Goal: Task Accomplishment & Management: Complete application form

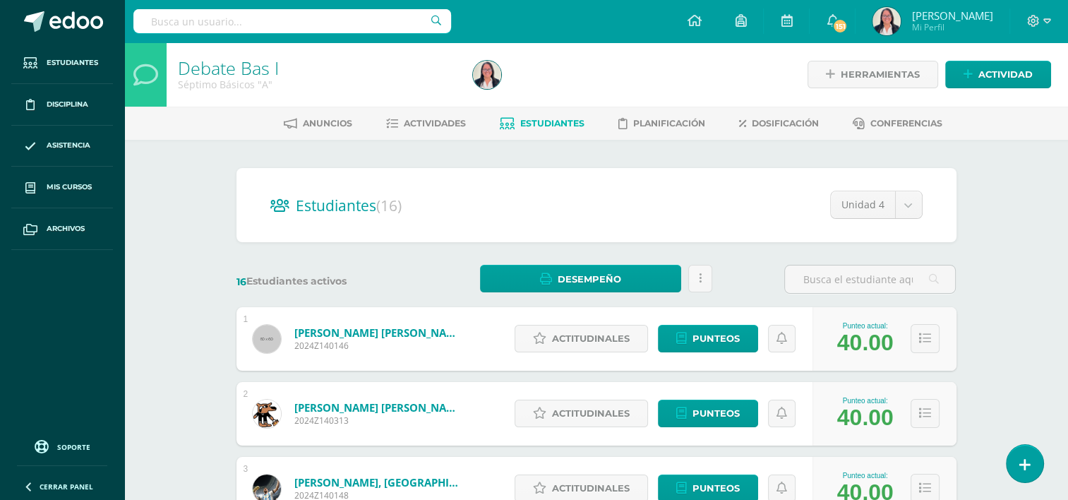
drag, startPoint x: -3, startPoint y: 153, endPoint x: 144, endPoint y: 248, distance: 175.0
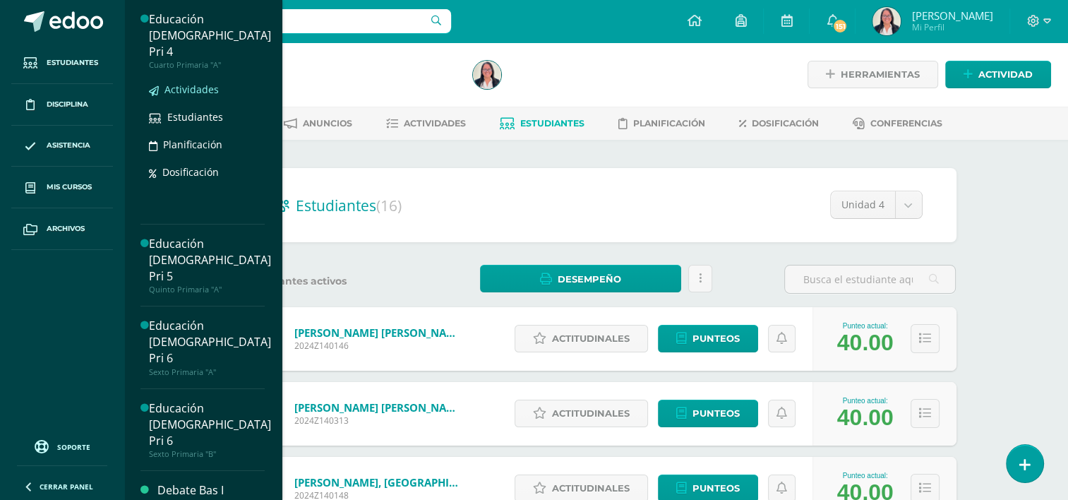
click at [203, 83] on span "Actividades" at bounding box center [191, 89] width 54 height 13
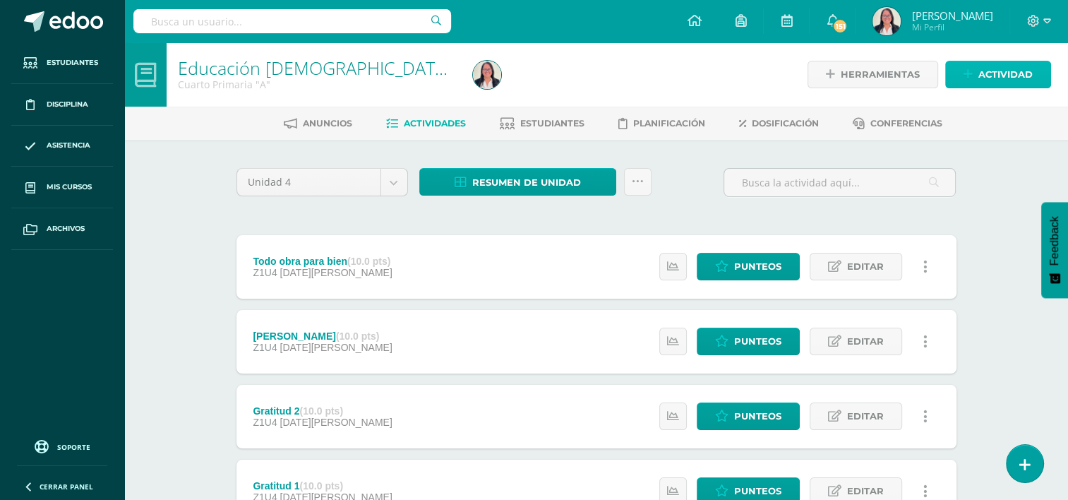
click at [1019, 68] on span "Actividad" at bounding box center [1005, 74] width 54 height 26
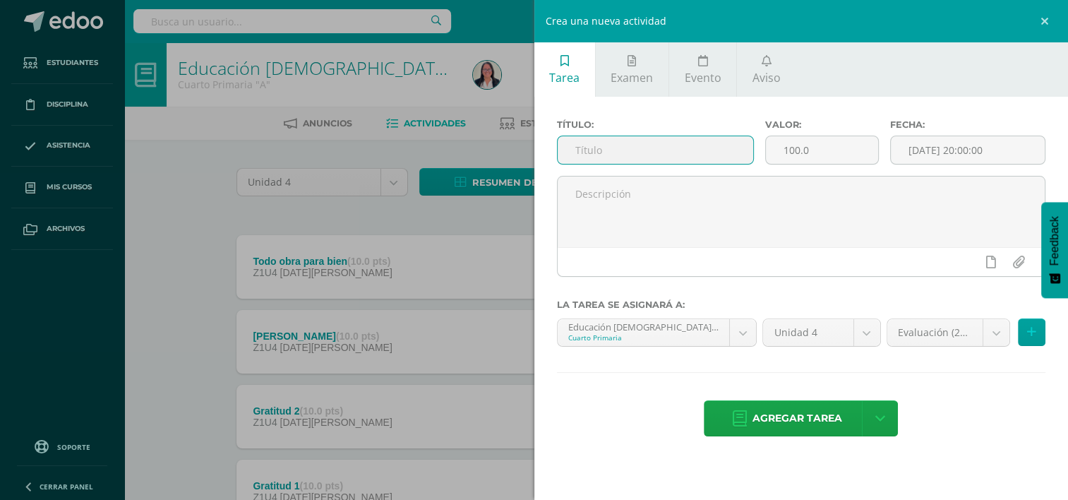
click at [723, 150] on input "text" at bounding box center [656, 150] width 196 height 28
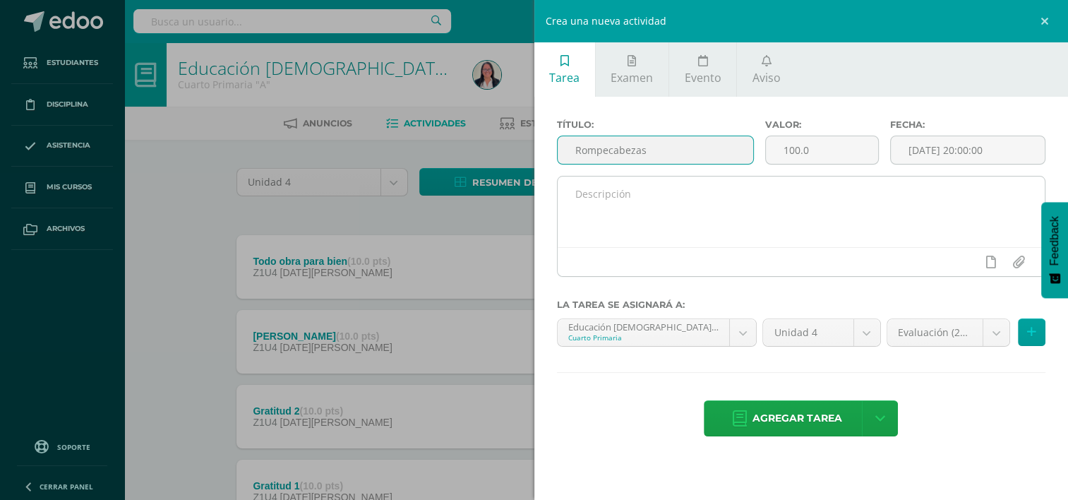
type input "Rompecabezas"
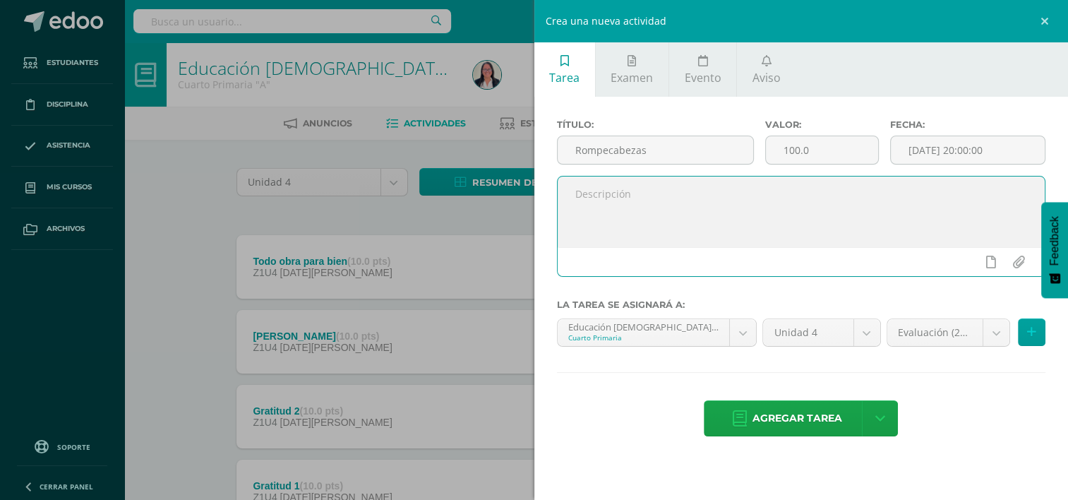
click at [667, 193] on textarea at bounding box center [802, 211] width 488 height 71
type textarea "Escribo mi versículo favorito y hago un rompecabezas."
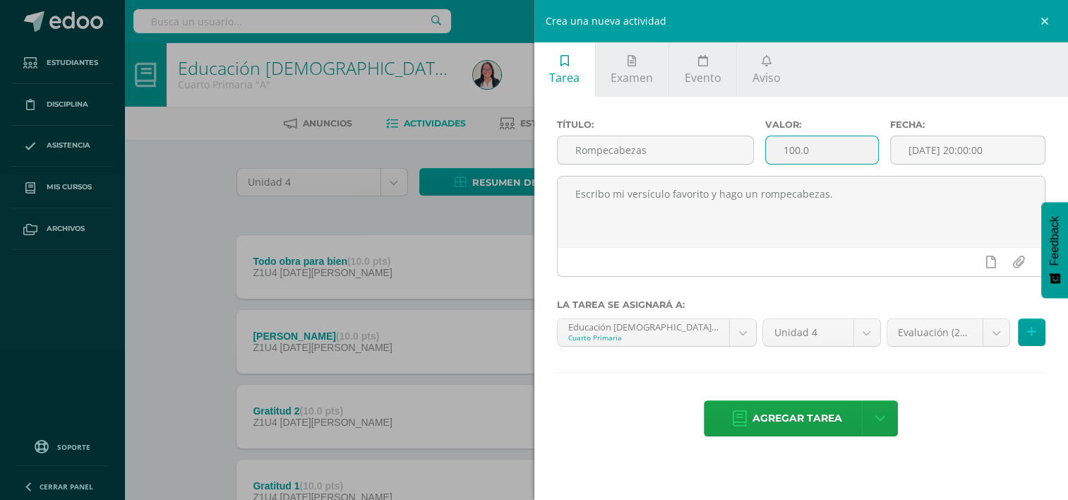
click at [811, 153] on input "100.0" at bounding box center [822, 150] width 112 height 28
type input "10.00"
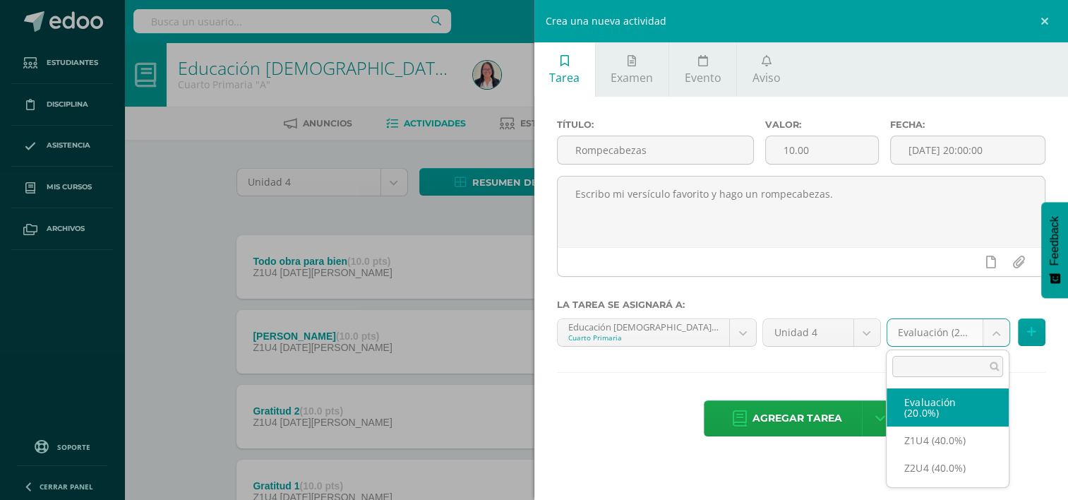
click at [999, 333] on body "Estudiantes Disciplina Asistencia Mis cursos Archivos Soporte Ayuda Reportar un…" at bounding box center [534, 308] width 1068 height 617
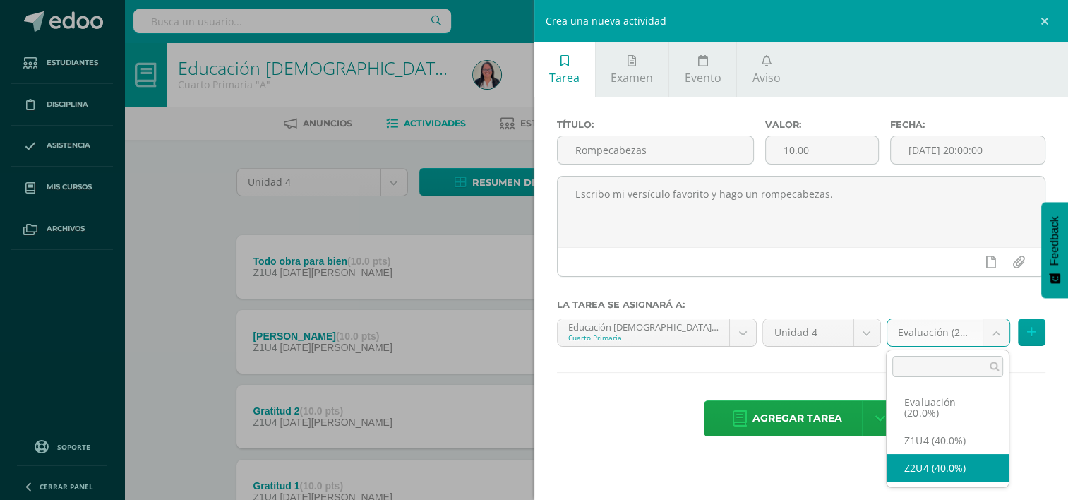
select select "30449"
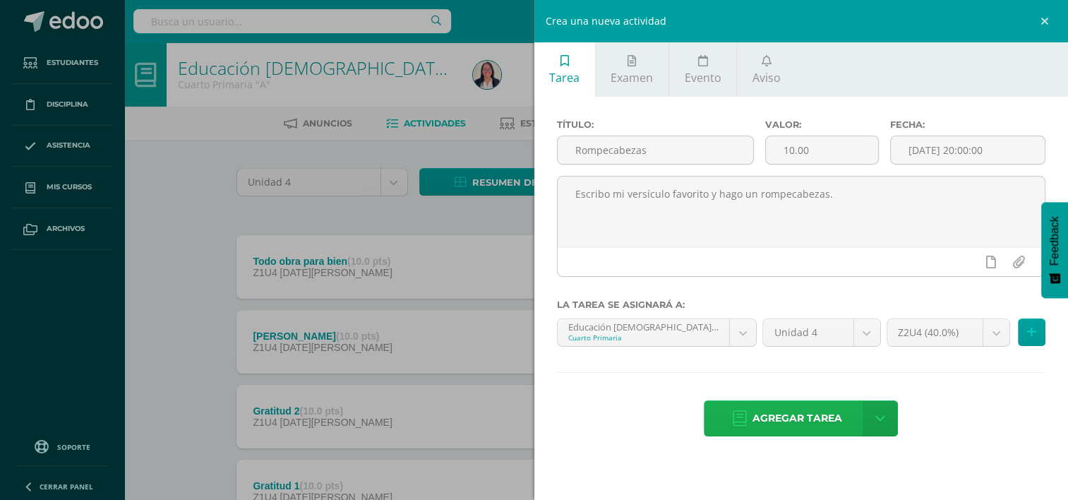
click at [824, 428] on span "Agregar tarea" at bounding box center [797, 418] width 90 height 35
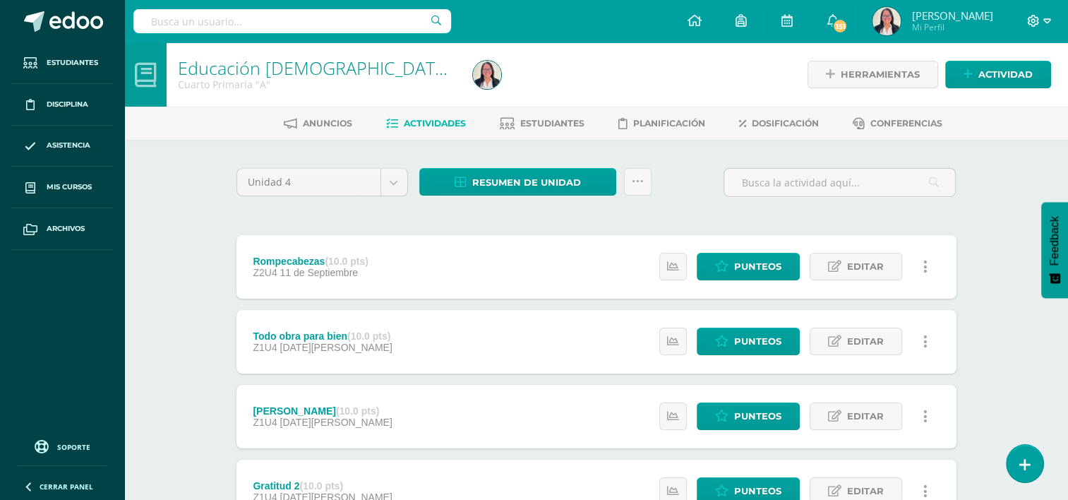
click at [1045, 17] on icon at bounding box center [1047, 21] width 8 height 13
click at [1002, 97] on span "Cerrar sesión" at bounding box center [1002, 95] width 64 height 13
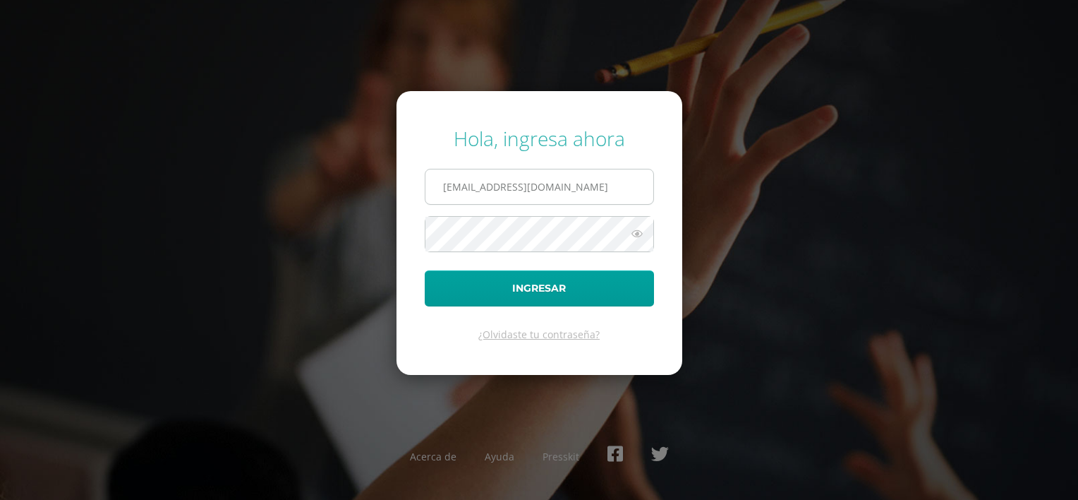
click at [632, 189] on input "gmotta14@colegioselshaddai.edu.gt" at bounding box center [540, 186] width 228 height 35
type input "clarabetancourt14@colegioselshaddai.edu.gt"
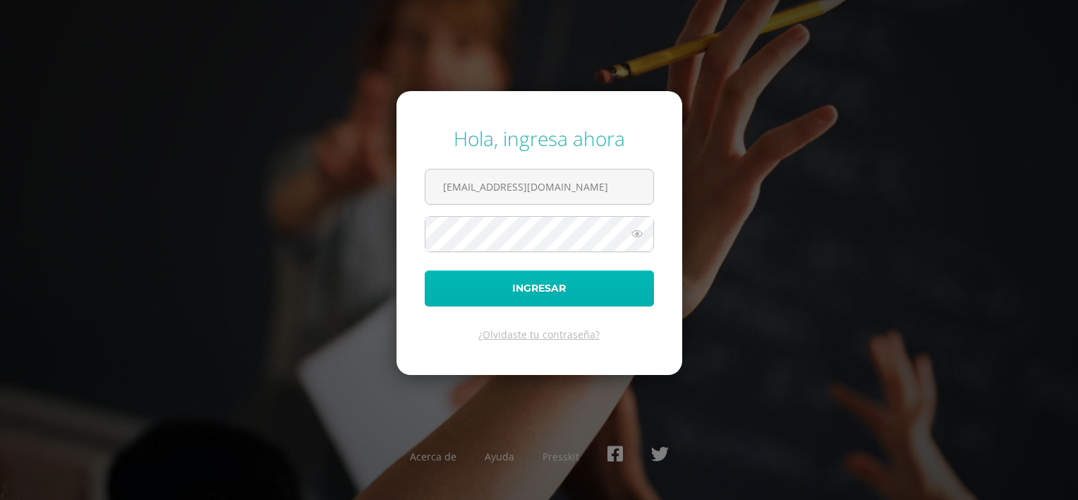
click at [582, 282] on button "Ingresar" at bounding box center [539, 288] width 229 height 36
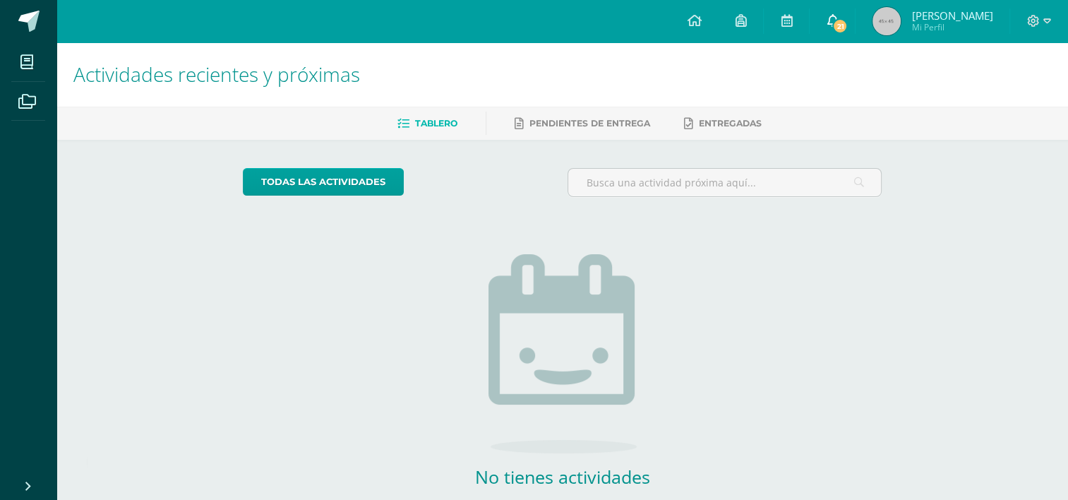
click at [844, 17] on link "21" at bounding box center [832, 21] width 45 height 42
click at [838, 17] on icon at bounding box center [832, 20] width 11 height 13
click at [31, 104] on icon at bounding box center [27, 102] width 18 height 14
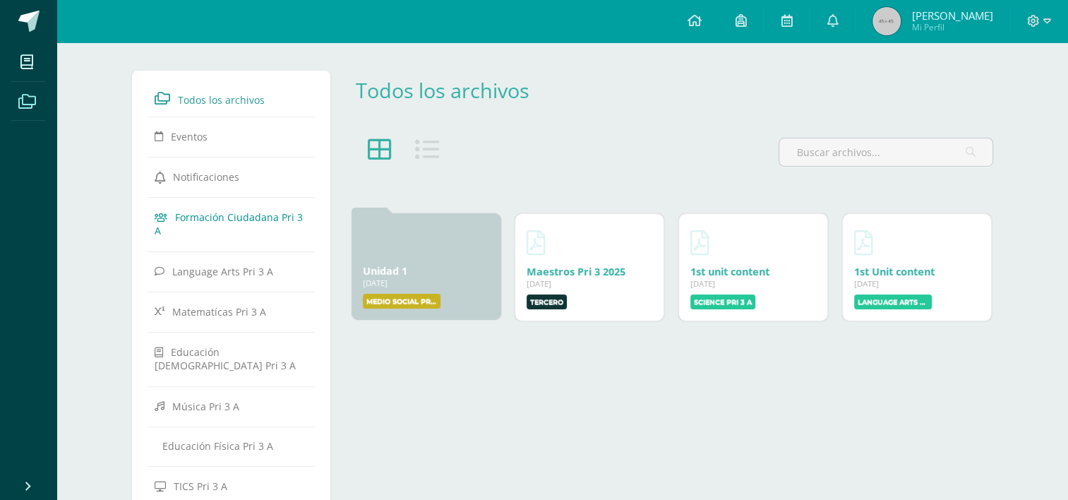
click at [200, 225] on link "Formación Ciudadana Pri 3 A" at bounding box center [232, 223] width 154 height 39
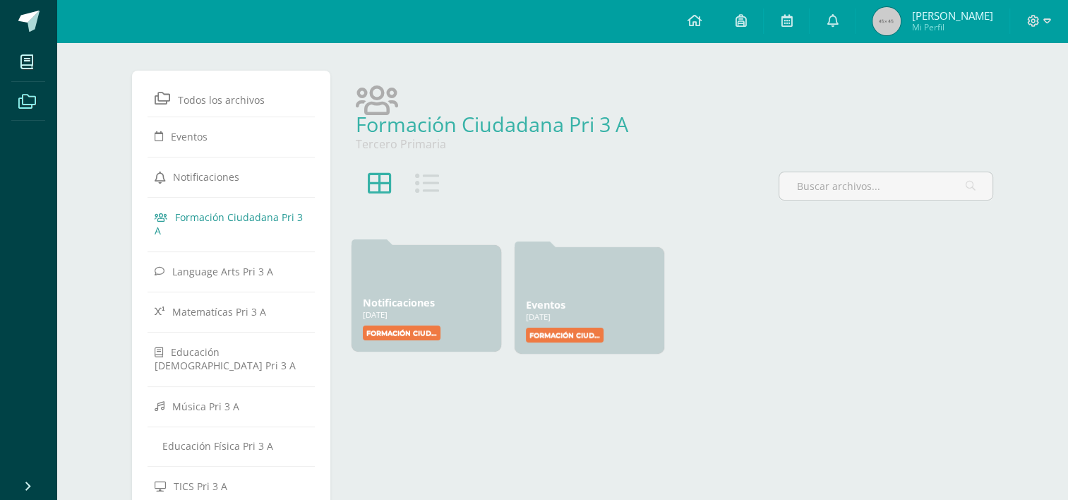
click at [385, 289] on div at bounding box center [426, 273] width 127 height 34
click at [383, 339] on label "Formación Ciudadana Pri 3" at bounding box center [402, 332] width 78 height 15
click at [1046, 17] on icon at bounding box center [1047, 21] width 8 height 13
click at [1026, 96] on span "Cerrar sesión" at bounding box center [1002, 95] width 64 height 13
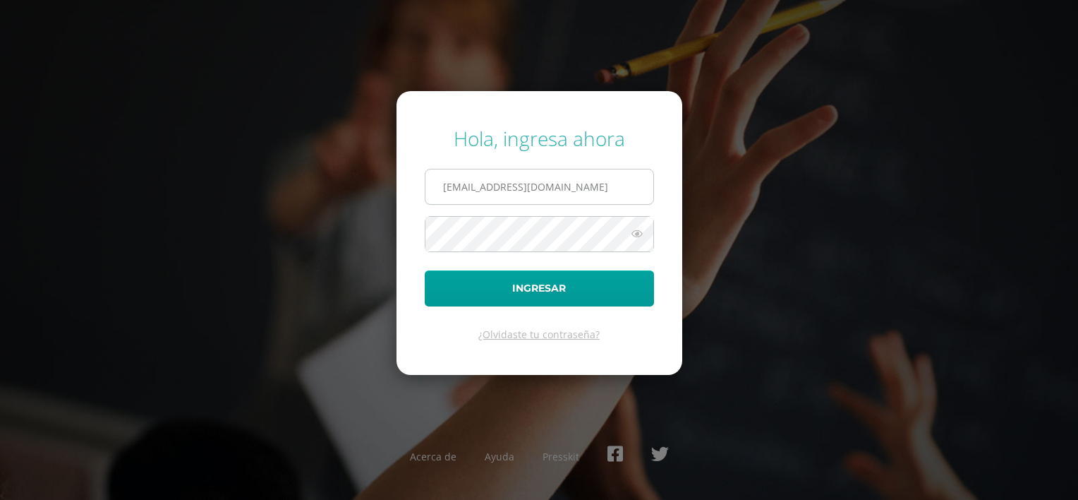
click at [633, 182] on input "[EMAIL_ADDRESS][DOMAIN_NAME]" at bounding box center [540, 186] width 228 height 35
type input "[EMAIL_ADDRESS][DOMAIN_NAME]"
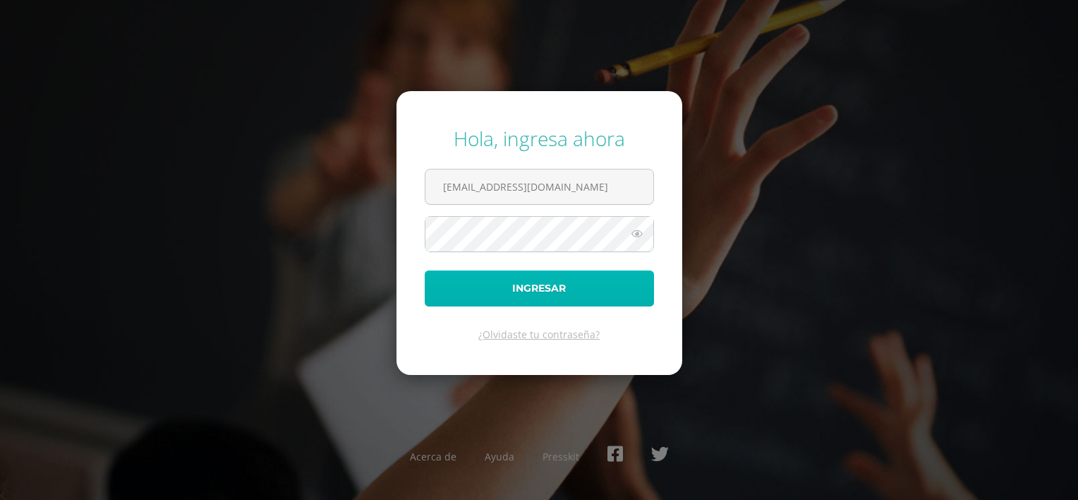
click at [589, 289] on button "Ingresar" at bounding box center [539, 288] width 229 height 36
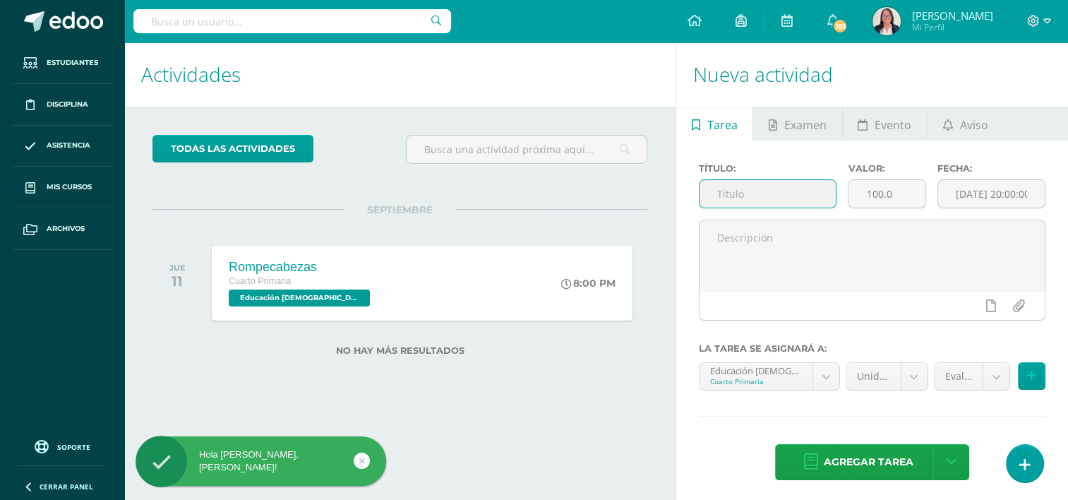
click at [792, 193] on input "text" at bounding box center [767, 194] width 136 height 28
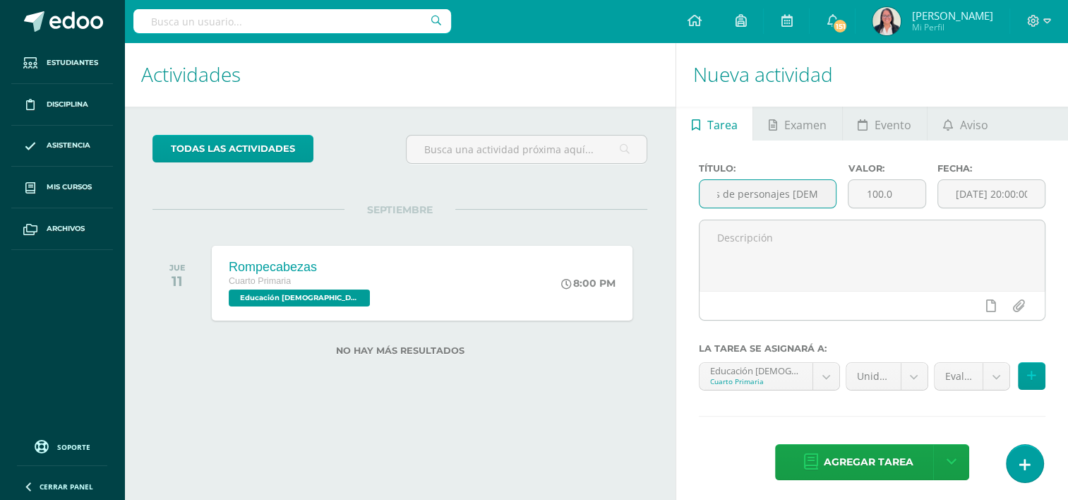
scroll to position [0, 32]
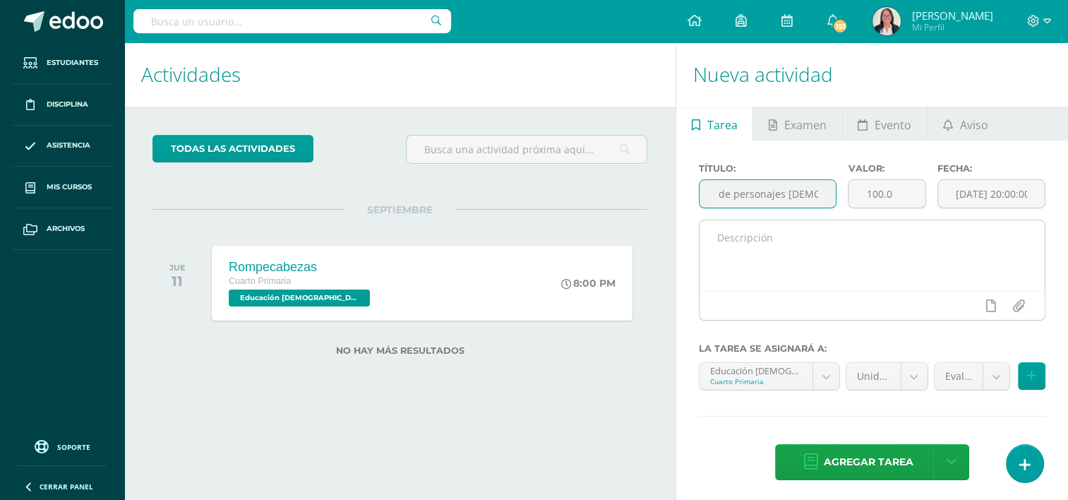
type input "Trivias de personajes [DEMOGRAPHIC_DATA]"
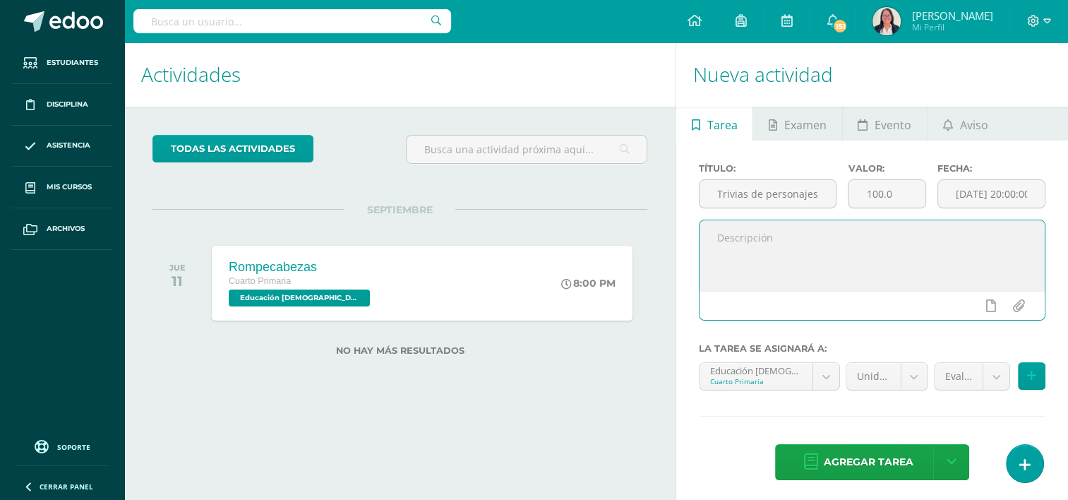
click at [809, 238] on textarea at bounding box center [871, 255] width 345 height 71
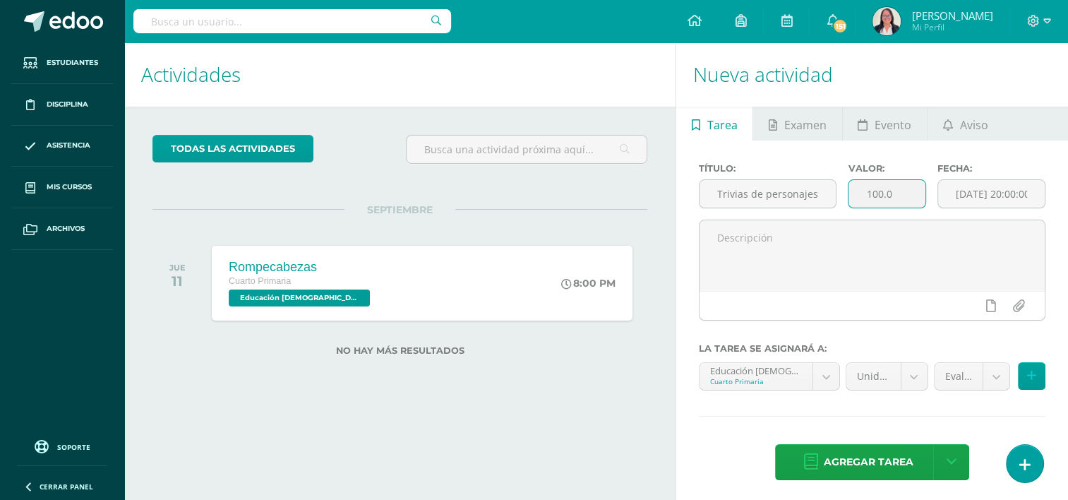
click at [907, 198] on input "100.0" at bounding box center [886, 194] width 77 height 28
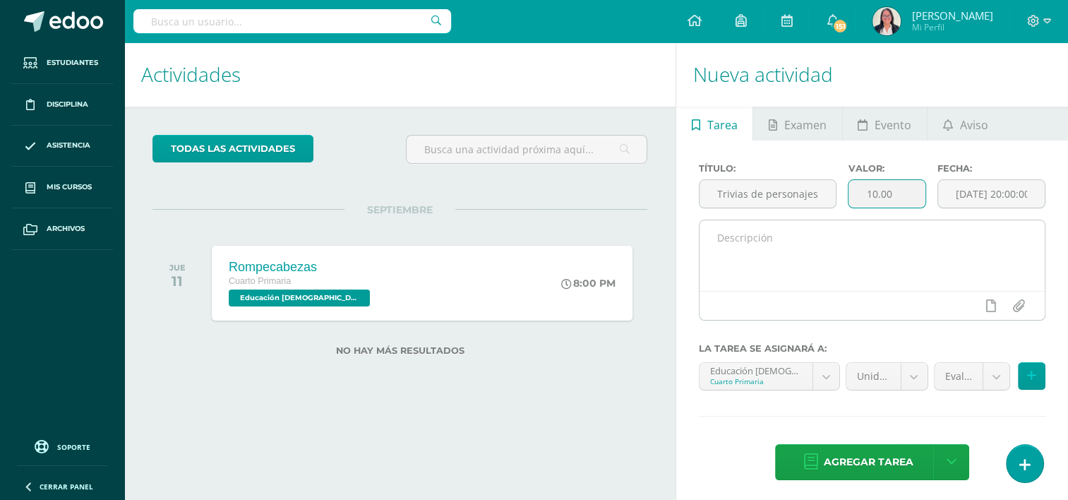
type input "10.00"
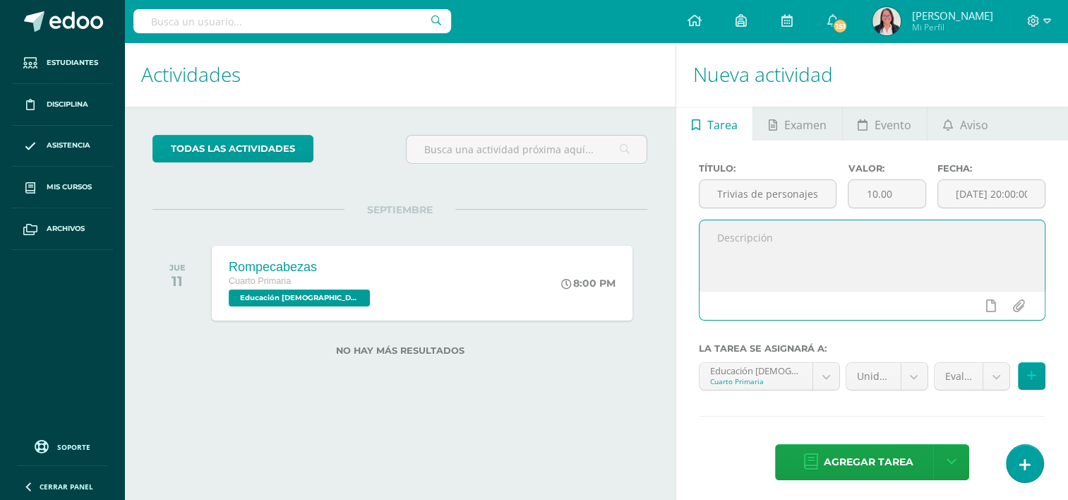
click at [882, 251] on textarea at bounding box center [871, 255] width 345 height 71
type textarea "E"
click at [715, 238] on textarea "De forma visual y auditiva deben reconocer los personajes bíblicos." at bounding box center [871, 255] width 345 height 71
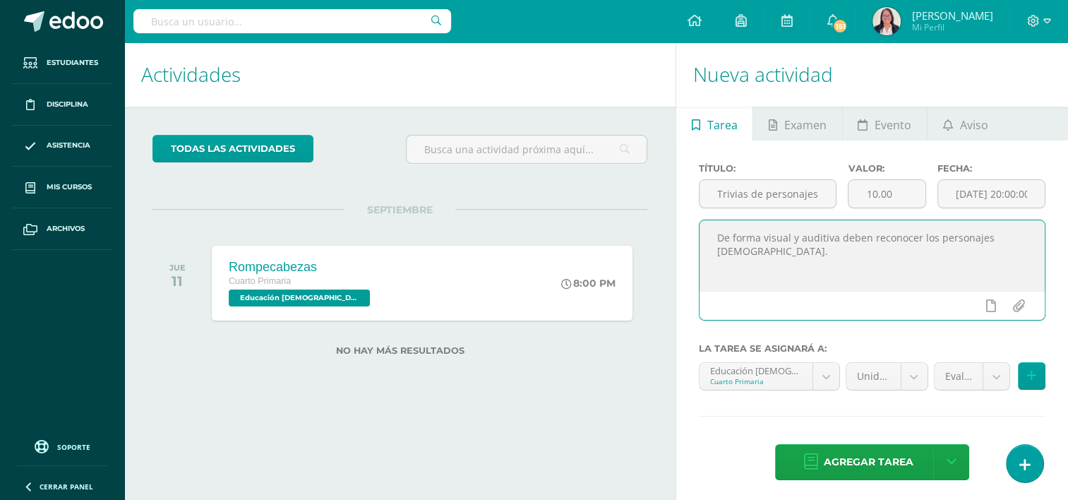
click at [797, 235] on textarea "De forma visual y auditiva deben reconocer los personajes bíblicos." at bounding box center [871, 255] width 345 height 71
click at [831, 239] on textarea "De forma visual y luego auditiva deben reconocer los personajes bíblicos." at bounding box center [871, 255] width 345 height 71
type textarea "De forma visual y luego auditiva deben reconocer los personajes bíblicos."
click at [997, 373] on body "Hola Gabriela Catalina, bienvenido a Edoo! Estudiantes Disciplina Asistencia Mi…" at bounding box center [534, 250] width 1068 height 500
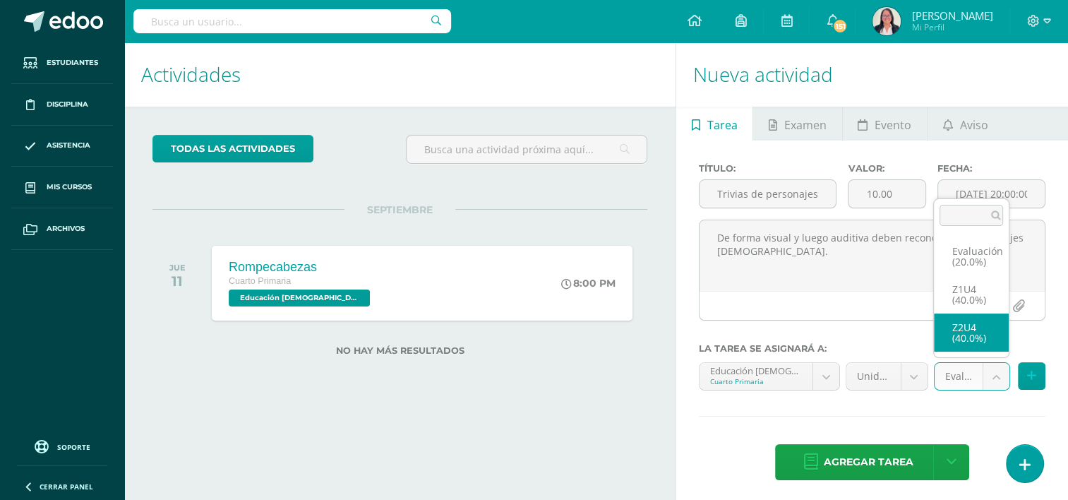
select select "30449"
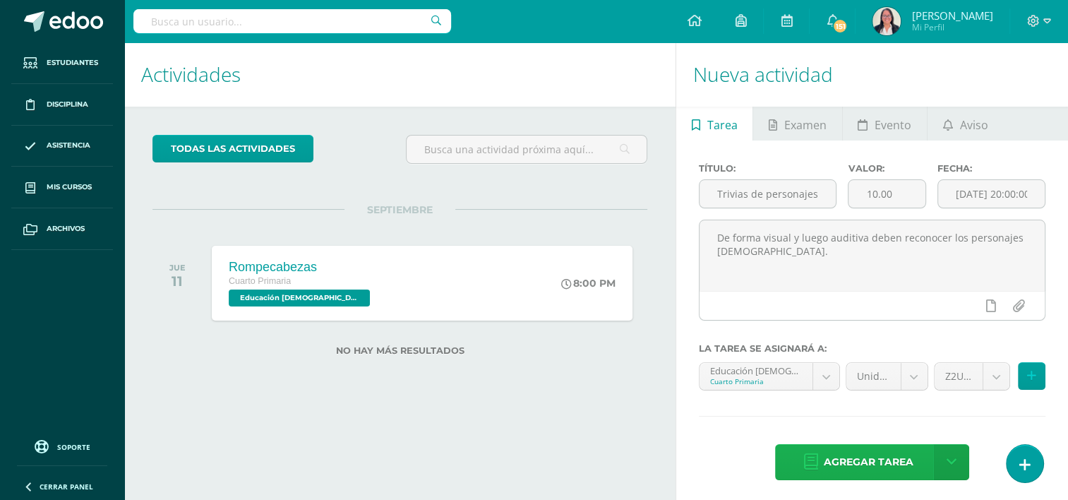
click at [897, 460] on span "Agregar tarea" at bounding box center [869, 462] width 90 height 35
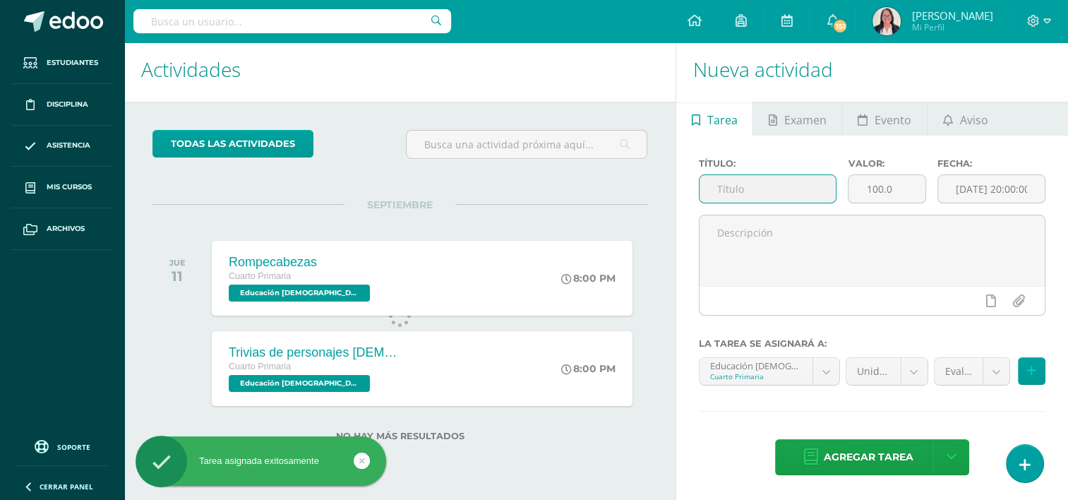
click at [822, 190] on input "text" at bounding box center [767, 189] width 136 height 28
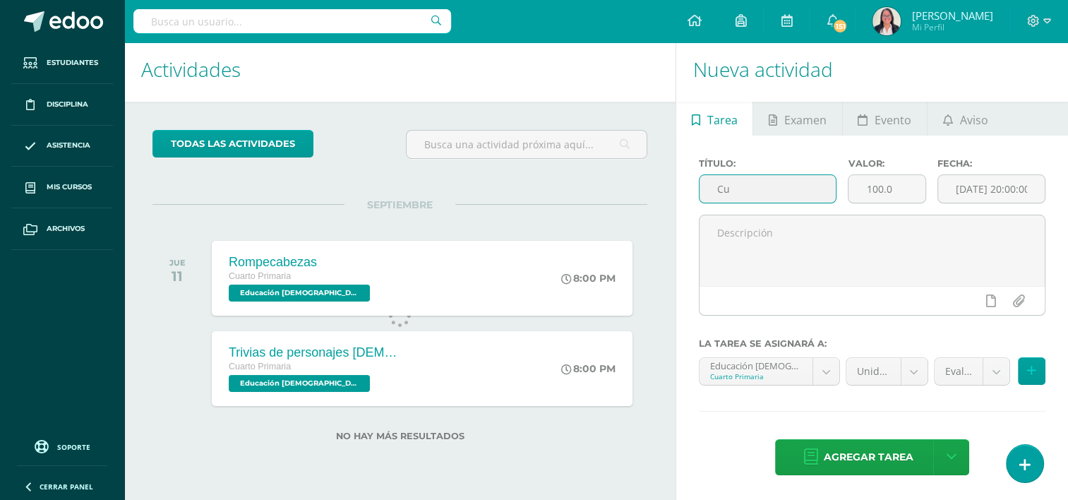
type input "C"
type input "Q"
type input "¿"
type input "La Armadura de Dios"
click at [900, 195] on input "100.0" at bounding box center [886, 189] width 77 height 28
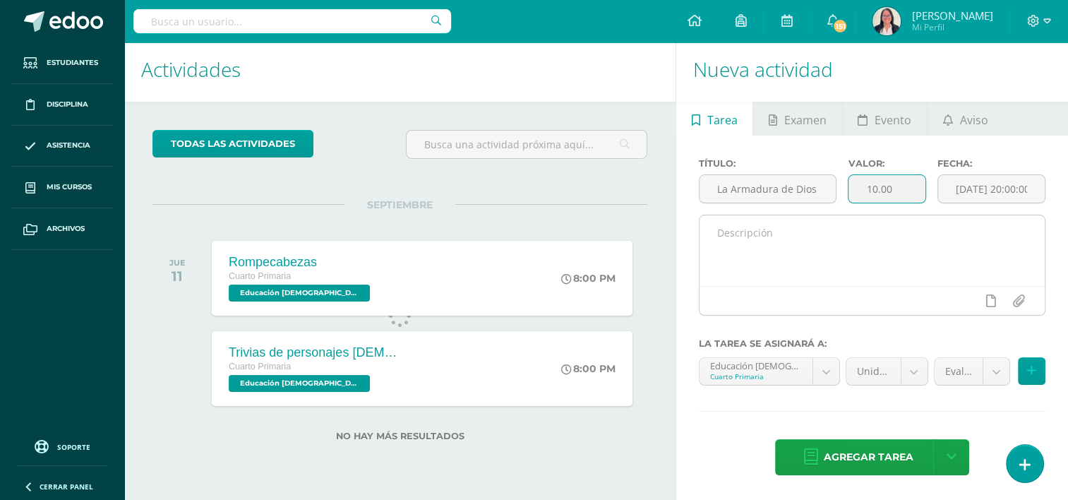
type input "10.00"
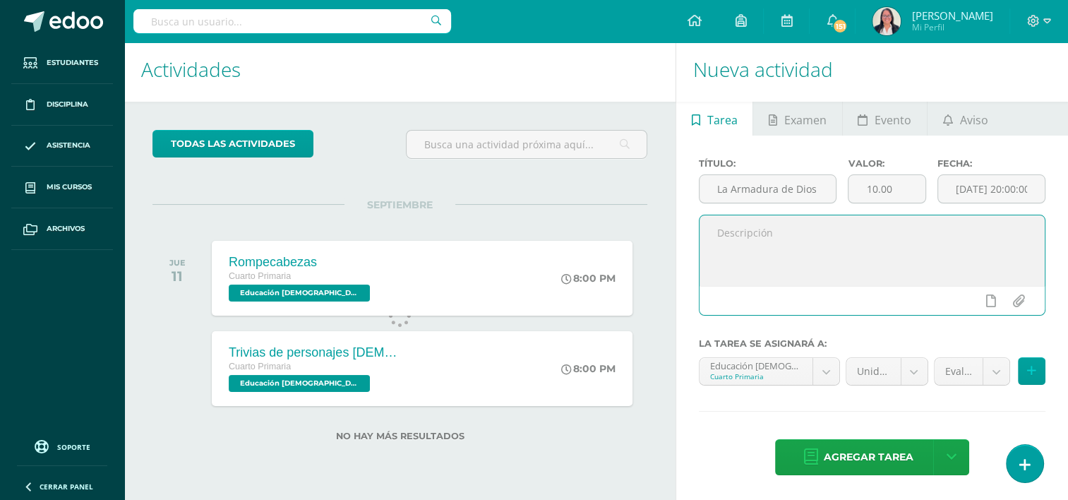
click at [892, 230] on textarea at bounding box center [871, 250] width 345 height 71
click at [715, 232] on textarea "Identifican la mímica de los versículos" at bounding box center [871, 250] width 345 height 71
click at [926, 232] on textarea "1. Identifican la mímica de los versículos" at bounding box center [871, 250] width 345 height 71
type textarea "1. Identifican la mímica de los versículos 2. Identifican la mímica de la pieza…"
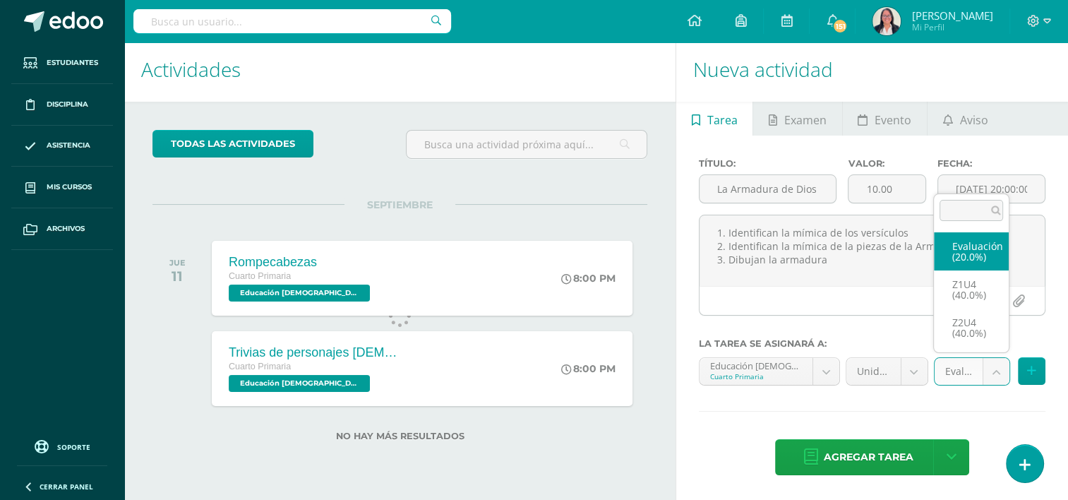
click at [997, 373] on body "Tarea asignada exitosamente Estudiantes Disciplina Asistencia Mis cursos Archiv…" at bounding box center [534, 245] width 1068 height 500
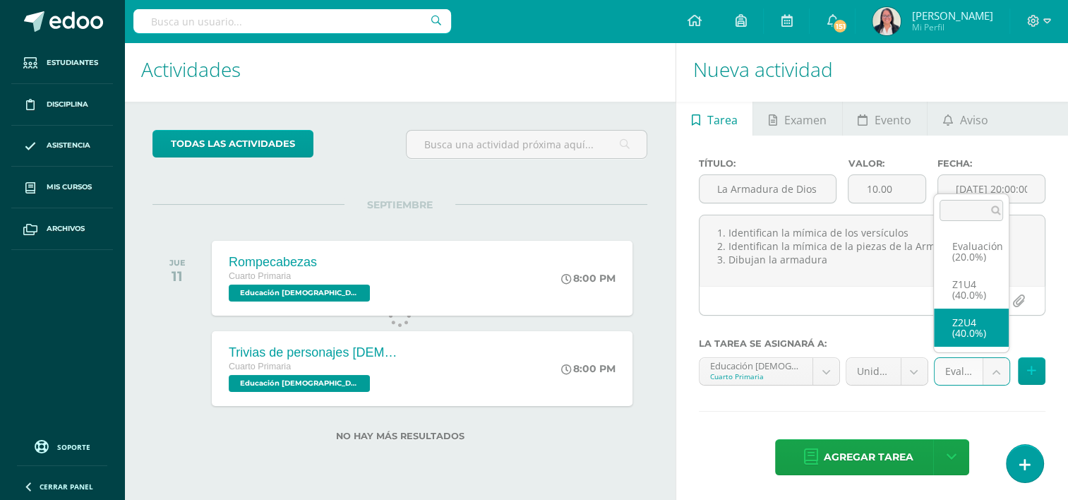
select select "30449"
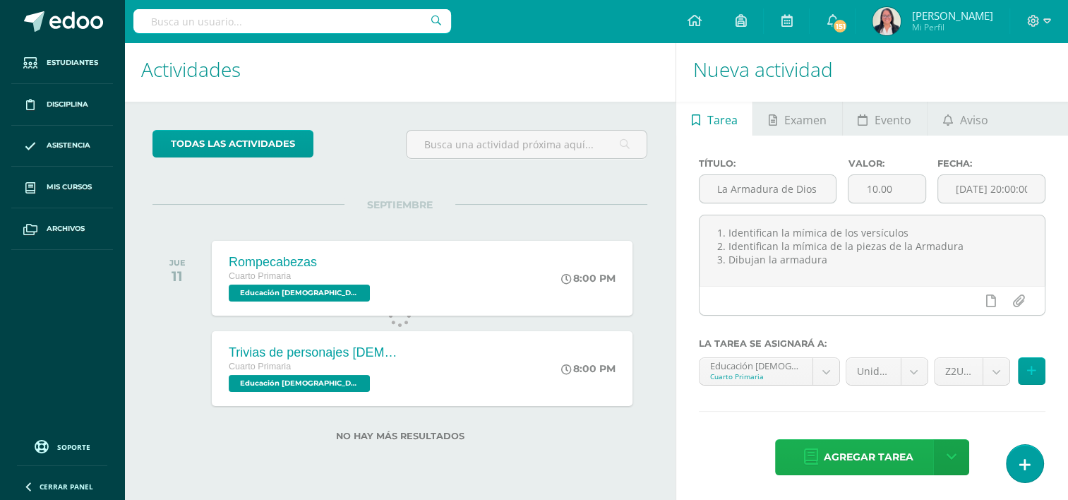
click at [915, 459] on link "Agregar tarea" at bounding box center [858, 457] width 167 height 36
